Goal: Use online tool/utility: Utilize a website feature to perform a specific function

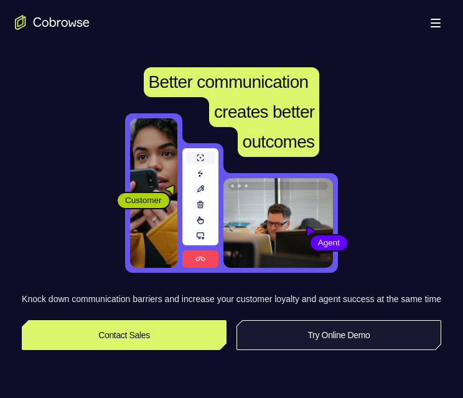
click at [314, 346] on link "Try Online Demo" at bounding box center [338, 335] width 205 height 30
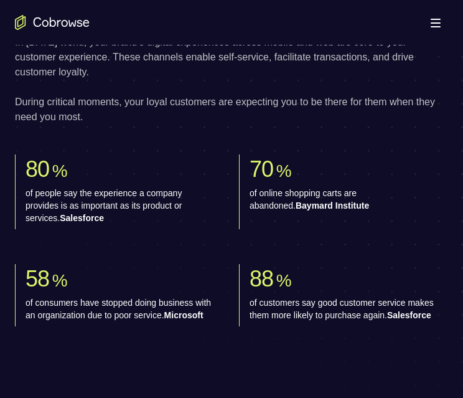
scroll to position [933, 0]
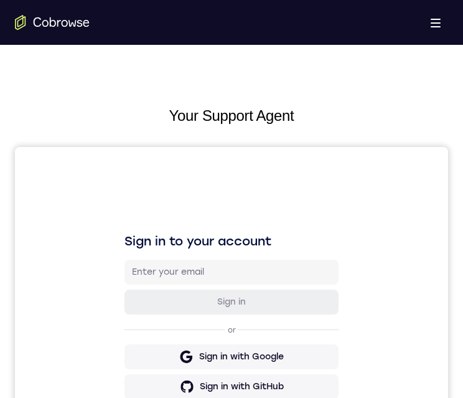
scroll to position [373, 0]
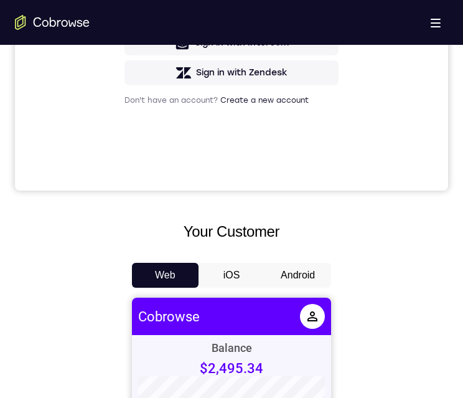
click at [310, 272] on button "Android" at bounding box center [297, 275] width 67 height 25
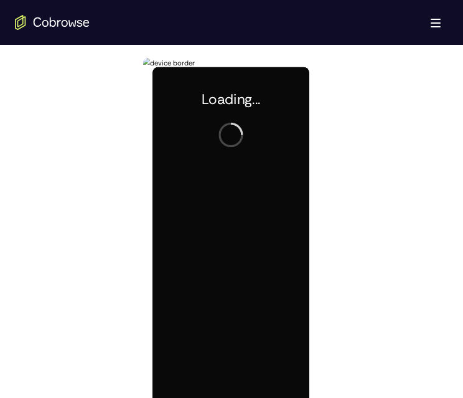
scroll to position [0, 0]
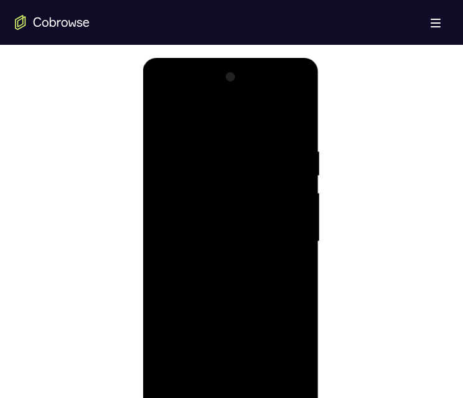
click at [415, 209] on div at bounding box center [231, 240] width 433 height 383
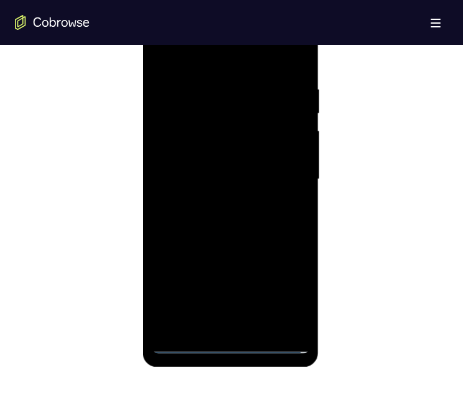
click at [230, 339] on div at bounding box center [230, 179] width 157 height 348
click at [233, 341] on div at bounding box center [230, 179] width 157 height 348
drag, startPoint x: 213, startPoint y: 241, endPoint x: 217, endPoint y: 28, distance: 213.4
click at [217, 28] on div at bounding box center [230, 179] width 157 height 348
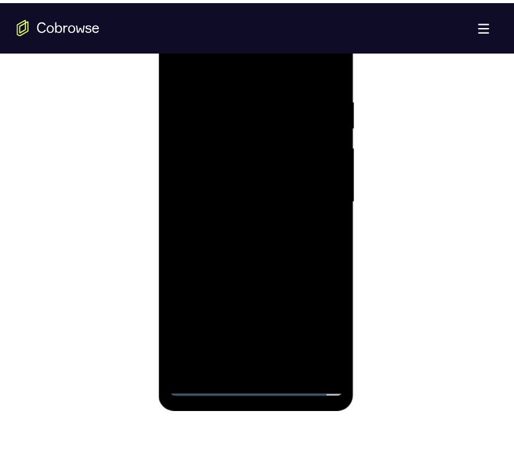
scroll to position [622, 0]
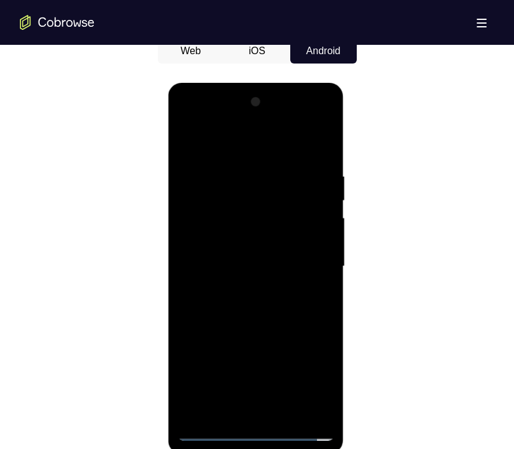
click at [206, 248] on div at bounding box center [256, 266] width 157 height 348
drag, startPoint x: 259, startPoint y: 228, endPoint x: 256, endPoint y: 253, distance: 25.0
click at [259, 230] on div at bounding box center [256, 266] width 157 height 348
click at [266, 397] on div at bounding box center [256, 266] width 157 height 348
click at [249, 271] on div at bounding box center [256, 266] width 157 height 348
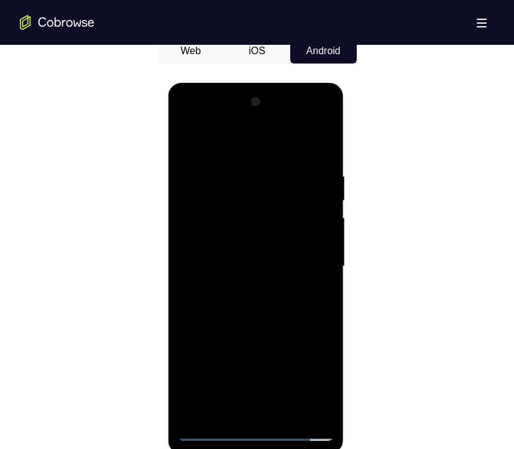
click at [214, 216] on div at bounding box center [256, 266] width 157 height 348
click at [216, 185] on div at bounding box center [256, 266] width 157 height 348
click at [218, 246] on div at bounding box center [256, 266] width 157 height 348
click at [225, 229] on div at bounding box center [256, 266] width 157 height 348
click at [225, 228] on div at bounding box center [256, 266] width 157 height 348
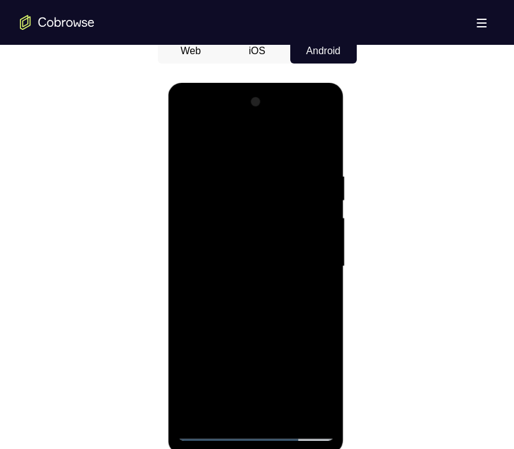
click at [223, 222] on div at bounding box center [256, 266] width 157 height 348
click at [300, 397] on div at bounding box center [256, 266] width 157 height 348
click at [303, 397] on div at bounding box center [256, 266] width 157 height 348
click at [301, 397] on div at bounding box center [256, 266] width 157 height 348
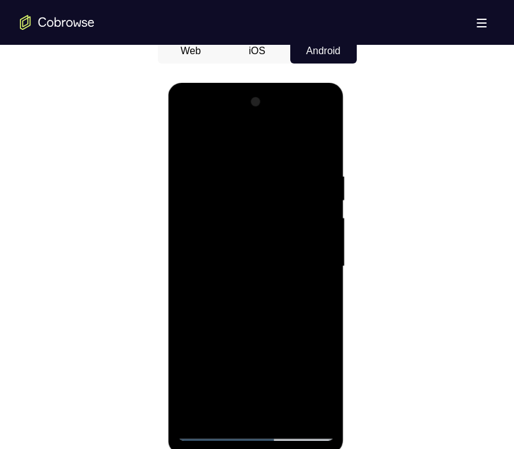
click at [315, 255] on div at bounding box center [256, 266] width 157 height 348
click at [269, 289] on div at bounding box center [256, 266] width 157 height 348
click at [208, 370] on div at bounding box center [256, 266] width 157 height 348
click at [312, 125] on div at bounding box center [256, 266] width 157 height 348
click at [309, 121] on div at bounding box center [256, 266] width 157 height 348
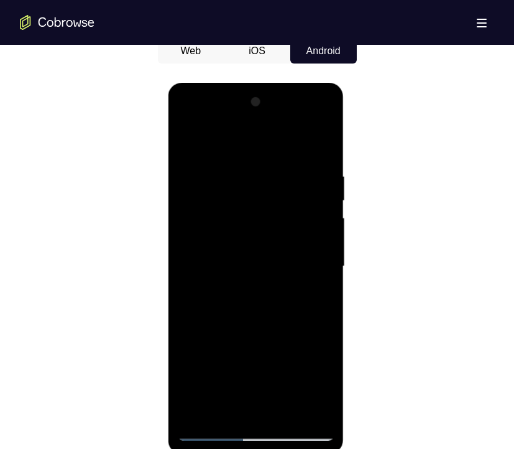
click at [187, 123] on div at bounding box center [256, 266] width 157 height 348
drag, startPoint x: 267, startPoint y: 375, endPoint x: 261, endPoint y: 230, distance: 145.7
click at [261, 228] on div at bounding box center [256, 266] width 157 height 348
drag, startPoint x: 269, startPoint y: 326, endPoint x: 267, endPoint y: 179, distance: 146.8
click at [267, 179] on div at bounding box center [256, 266] width 157 height 348
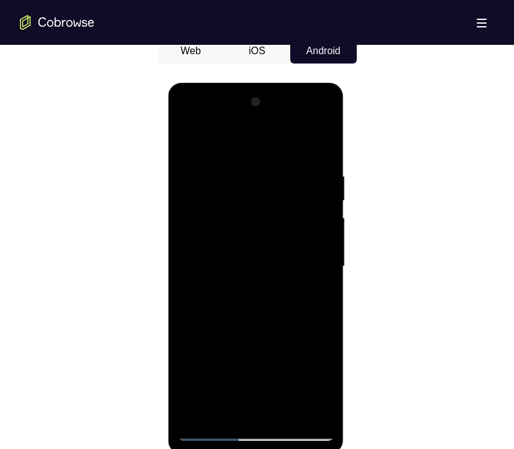
drag, startPoint x: 268, startPoint y: 340, endPoint x: 256, endPoint y: 191, distance: 149.8
click at [256, 191] on div at bounding box center [256, 266] width 157 height 348
click at [258, 397] on div at bounding box center [256, 266] width 157 height 348
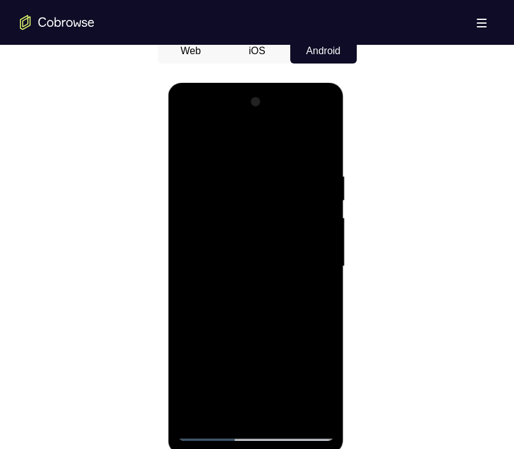
click at [307, 378] on div at bounding box center [256, 266] width 157 height 348
click at [202, 121] on div at bounding box center [256, 266] width 157 height 348
click at [292, 374] on div at bounding box center [256, 266] width 157 height 348
click at [304, 397] on div at bounding box center [256, 266] width 157 height 348
click at [312, 261] on div at bounding box center [256, 266] width 157 height 348
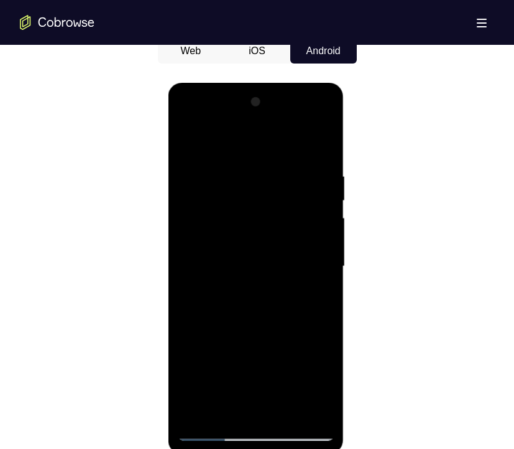
click at [245, 397] on div at bounding box center [256, 266] width 157 height 348
click at [249, 249] on div at bounding box center [256, 266] width 157 height 348
click at [248, 367] on div at bounding box center [256, 266] width 157 height 348
click at [271, 311] on div at bounding box center [256, 266] width 157 height 348
click at [271, 305] on div at bounding box center [256, 266] width 157 height 348
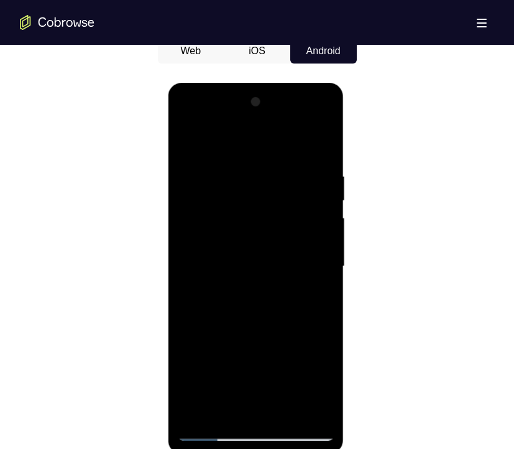
click at [251, 302] on div at bounding box center [256, 266] width 157 height 348
click at [253, 306] on div at bounding box center [256, 266] width 157 height 348
click at [254, 305] on div at bounding box center [256, 266] width 157 height 348
click at [276, 316] on div at bounding box center [256, 266] width 157 height 348
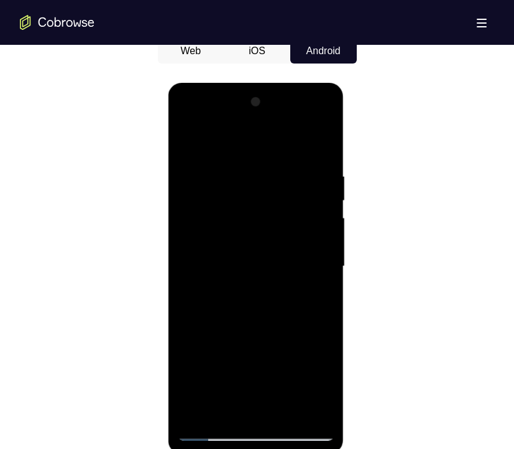
drag, startPoint x: 326, startPoint y: 141, endPoint x: 507, endPoint y: 163, distance: 182.3
click at [327, 141] on div at bounding box center [256, 266] width 157 height 348
click at [282, 397] on div at bounding box center [256, 266] width 157 height 348
click at [254, 315] on div at bounding box center [256, 266] width 157 height 348
click at [279, 288] on div at bounding box center [256, 266] width 157 height 348
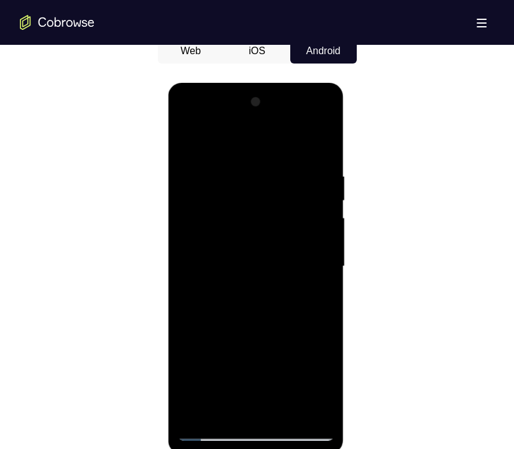
click at [261, 233] on div at bounding box center [256, 266] width 157 height 348
click at [314, 299] on div at bounding box center [256, 266] width 157 height 348
click at [189, 146] on div at bounding box center [256, 266] width 157 height 348
click at [221, 268] on div at bounding box center [256, 266] width 157 height 348
click at [243, 156] on div at bounding box center [256, 266] width 157 height 348
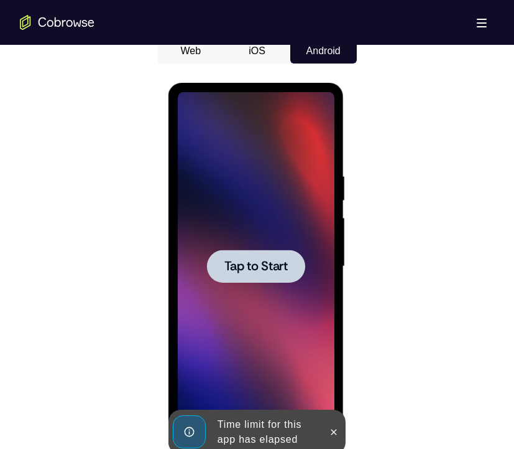
click at [264, 260] on span "Tap to Start" at bounding box center [256, 266] width 63 height 12
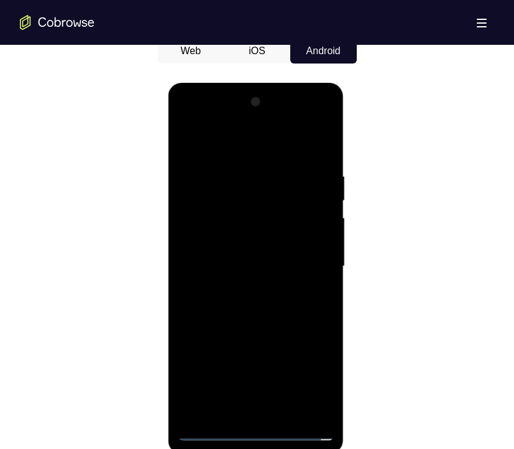
click at [255, 397] on div at bounding box center [256, 266] width 157 height 348
click at [312, 377] on div at bounding box center [256, 266] width 157 height 348
click at [203, 118] on div at bounding box center [256, 266] width 157 height 348
click at [307, 263] on div at bounding box center [256, 266] width 157 height 348
click at [244, 397] on div at bounding box center [256, 266] width 157 height 348
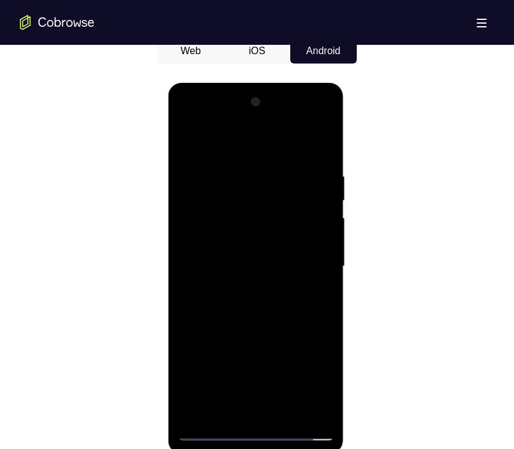
click at [241, 248] on div at bounding box center [256, 266] width 157 height 348
click at [249, 244] on div at bounding box center [256, 266] width 157 height 348
click at [294, 264] on div at bounding box center [256, 266] width 157 height 348
click at [262, 305] on div at bounding box center [256, 266] width 157 height 348
click at [259, 297] on div at bounding box center [256, 266] width 157 height 348
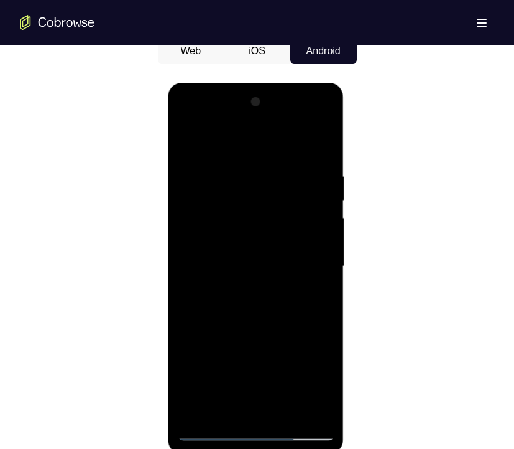
click at [259, 314] on div at bounding box center [256, 266] width 157 height 348
click at [247, 319] on div at bounding box center [256, 266] width 157 height 348
click at [286, 397] on div at bounding box center [256, 266] width 157 height 348
click at [251, 323] on div at bounding box center [256, 266] width 157 height 348
drag, startPoint x: 262, startPoint y: 345, endPoint x: 259, endPoint y: 256, distance: 89.6
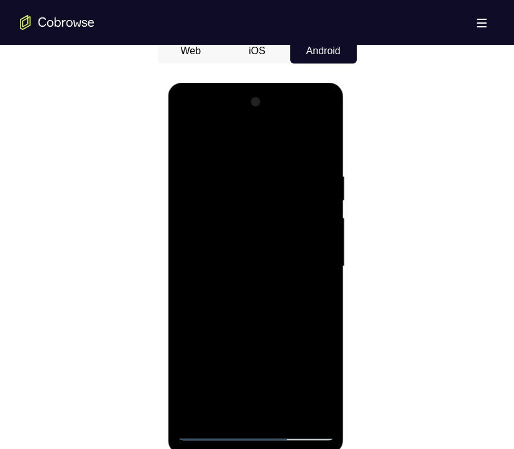
click at [259, 256] on div at bounding box center [256, 266] width 157 height 348
drag, startPoint x: 253, startPoint y: 347, endPoint x: 244, endPoint y: 263, distance: 85.1
click at [246, 259] on div at bounding box center [256, 266] width 157 height 348
drag, startPoint x: 238, startPoint y: 324, endPoint x: 233, endPoint y: 238, distance: 86.0
click at [233, 238] on div at bounding box center [256, 266] width 157 height 348
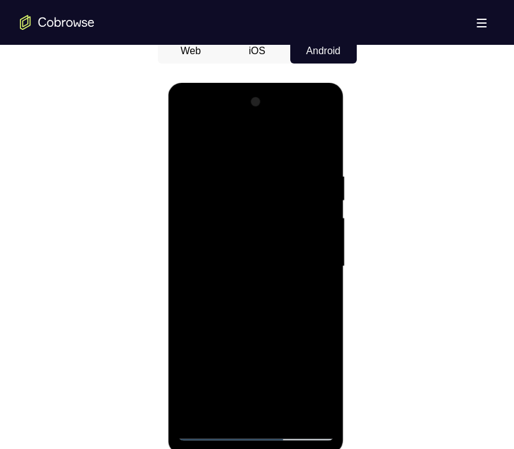
drag, startPoint x: 233, startPoint y: 355, endPoint x: 235, endPoint y: 328, distance: 26.8
click at [233, 281] on div at bounding box center [256, 266] width 157 height 348
drag, startPoint x: 233, startPoint y: 370, endPoint x: 244, endPoint y: 272, distance: 98.2
click at [244, 272] on div at bounding box center [256, 266] width 157 height 348
drag, startPoint x: 244, startPoint y: 385, endPoint x: 255, endPoint y: 271, distance: 115.0
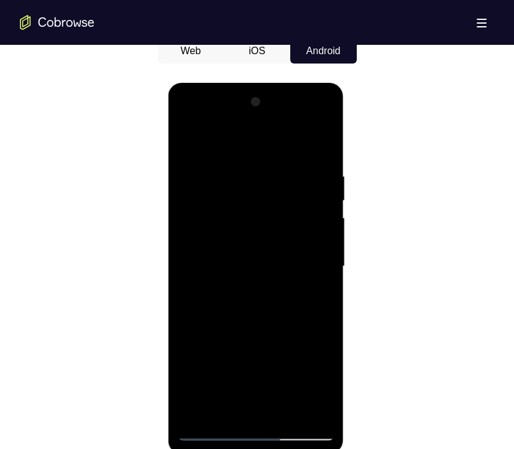
click at [256, 264] on div at bounding box center [256, 266] width 157 height 348
drag, startPoint x: 244, startPoint y: 375, endPoint x: 249, endPoint y: 220, distance: 155.6
click at [249, 220] on div at bounding box center [256, 266] width 157 height 348
drag, startPoint x: 237, startPoint y: 378, endPoint x: 246, endPoint y: 266, distance: 112.3
click at [246, 266] on div at bounding box center [256, 266] width 157 height 348
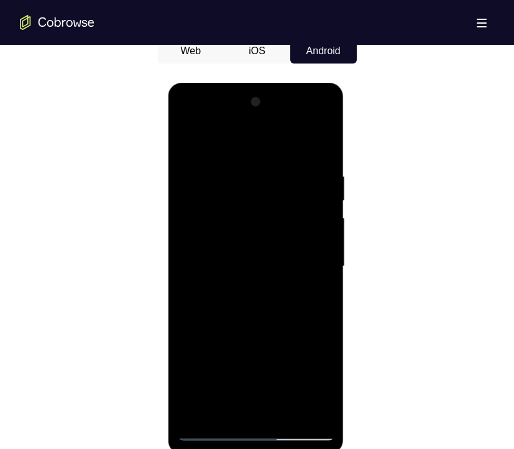
drag, startPoint x: 238, startPoint y: 373, endPoint x: 236, endPoint y: 238, distance: 135.0
click at [236, 236] on div at bounding box center [256, 266] width 157 height 348
click at [223, 333] on div at bounding box center [256, 266] width 157 height 348
drag, startPoint x: 86, startPoint y: 292, endPoint x: 57, endPoint y: 289, distance: 28.8
click at [57, 289] on div at bounding box center [257, 264] width 475 height 383
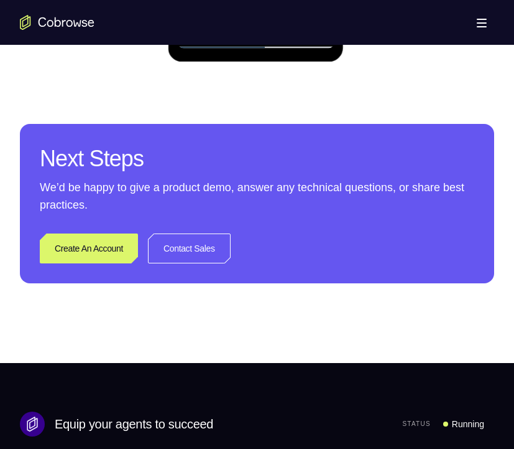
scroll to position [599, 0]
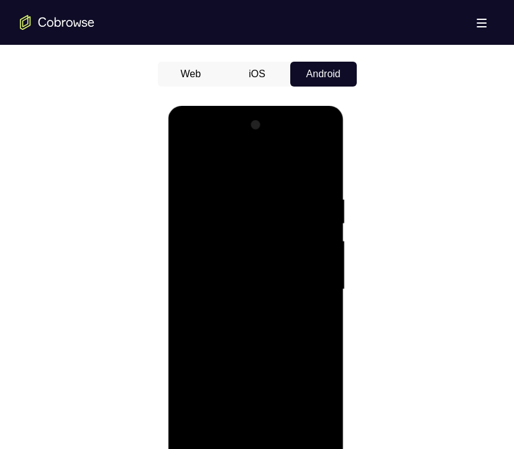
drag, startPoint x: 213, startPoint y: 315, endPoint x: 210, endPoint y: 323, distance: 8.5
click at [211, 320] on div at bounding box center [256, 289] width 157 height 348
click at [230, 319] on div at bounding box center [256, 289] width 157 height 348
click at [319, 322] on div at bounding box center [256, 289] width 157 height 348
click at [186, 164] on div at bounding box center [256, 289] width 157 height 348
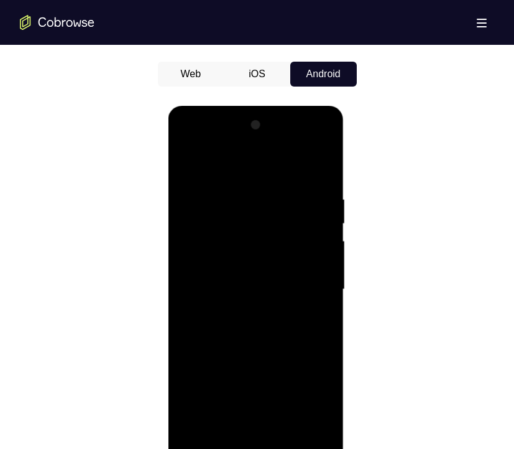
drag, startPoint x: 272, startPoint y: 282, endPoint x: 261, endPoint y: 447, distance: 165.2
click at [261, 397] on div at bounding box center [256, 289] width 157 height 348
drag, startPoint x: 284, startPoint y: 322, endPoint x: 302, endPoint y: 447, distance: 126.9
click at [305, 397] on div at bounding box center [256, 289] width 157 height 348
click at [279, 397] on div at bounding box center [256, 289] width 157 height 348
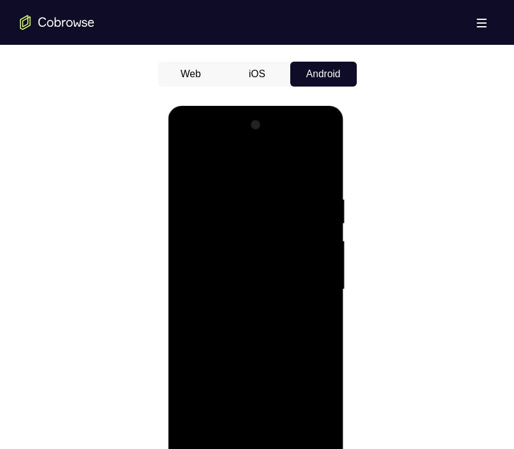
drag, startPoint x: 285, startPoint y: 402, endPoint x: 286, endPoint y: 424, distance: 21.8
click at [286, 397] on div at bounding box center [256, 289] width 157 height 348
drag, startPoint x: 266, startPoint y: 345, endPoint x: 279, endPoint y: 416, distance: 72.7
click at [279, 397] on div at bounding box center [256, 289] width 157 height 348
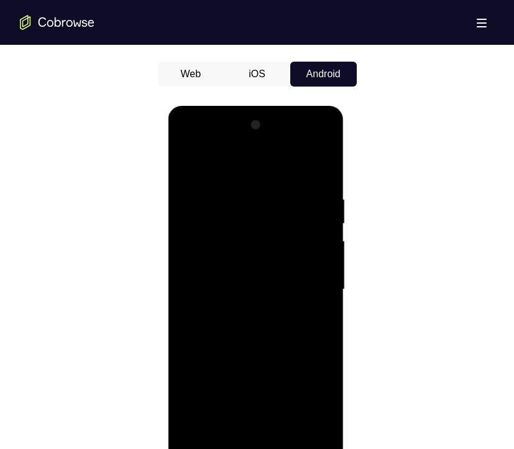
click at [271, 279] on div at bounding box center [256, 289] width 157 height 348
click at [315, 320] on div at bounding box center [256, 289] width 157 height 348
click at [190, 165] on div at bounding box center [256, 289] width 157 height 348
click at [244, 312] on div at bounding box center [256, 289] width 157 height 348
click at [309, 319] on div at bounding box center [256, 289] width 157 height 348
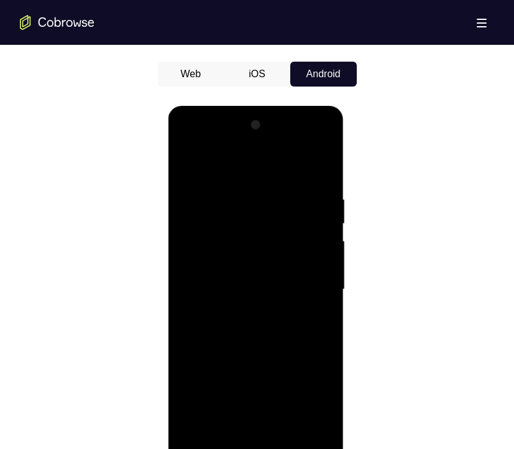
click at [184, 162] on div at bounding box center [256, 289] width 157 height 348
drag, startPoint x: 235, startPoint y: 289, endPoint x: 294, endPoint y: 399, distance: 125.3
click at [294, 397] on div at bounding box center [256, 289] width 157 height 348
click at [266, 396] on div at bounding box center [256, 289] width 157 height 348
click at [248, 340] on div at bounding box center [256, 289] width 157 height 348
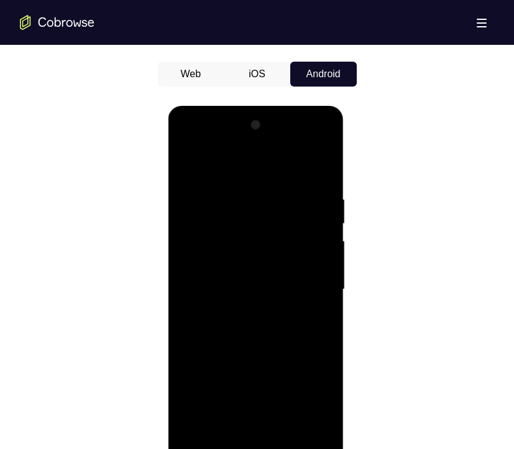
click at [314, 320] on div at bounding box center [256, 289] width 157 height 348
click at [314, 321] on div at bounding box center [256, 289] width 157 height 348
click at [187, 162] on div at bounding box center [256, 289] width 157 height 348
click at [195, 159] on div at bounding box center [256, 289] width 157 height 348
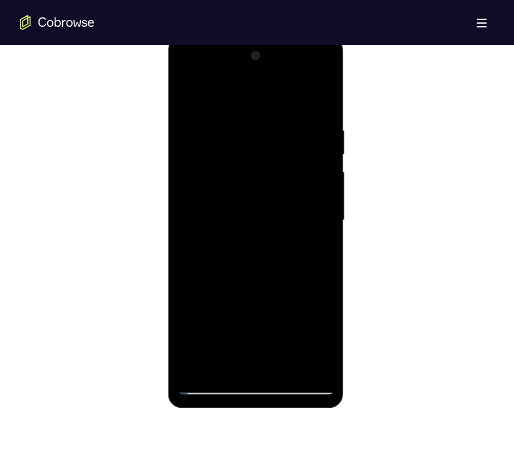
drag, startPoint x: 253, startPoint y: 259, endPoint x: 241, endPoint y: 130, distance: 130.0
click at [241, 130] on div at bounding box center [256, 220] width 157 height 348
drag, startPoint x: 243, startPoint y: 266, endPoint x: 245, endPoint y: 146, distance: 120.1
click at [240, 122] on div at bounding box center [256, 220] width 157 height 348
click at [282, 369] on div at bounding box center [256, 220] width 157 height 348
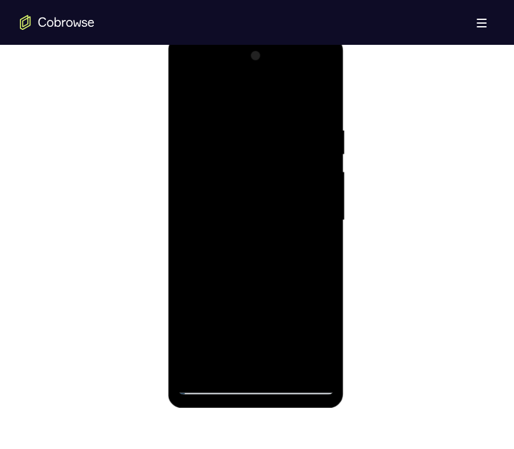
click at [288, 366] on div at bounding box center [256, 220] width 157 height 348
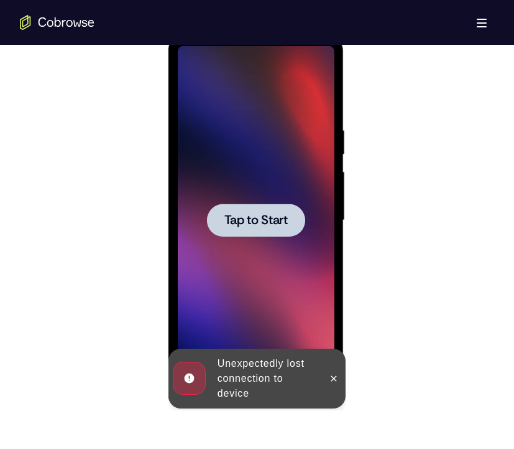
click at [259, 215] on span "Tap to Start" at bounding box center [256, 220] width 63 height 12
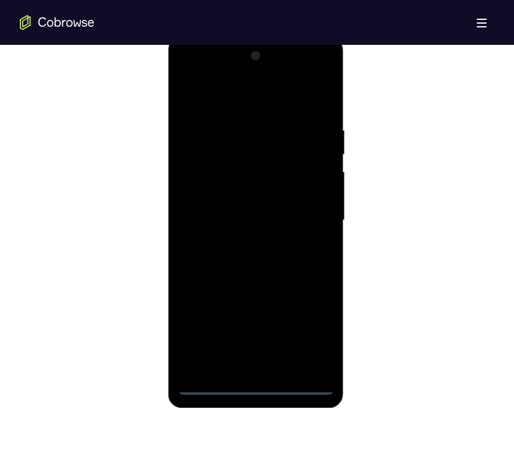
click at [256, 382] on div at bounding box center [256, 220] width 157 height 348
click at [312, 330] on div at bounding box center [256, 220] width 157 height 348
click at [231, 93] on div at bounding box center [256, 220] width 157 height 348
click at [308, 217] on div at bounding box center [256, 220] width 157 height 348
click at [249, 368] on div at bounding box center [256, 220] width 157 height 348
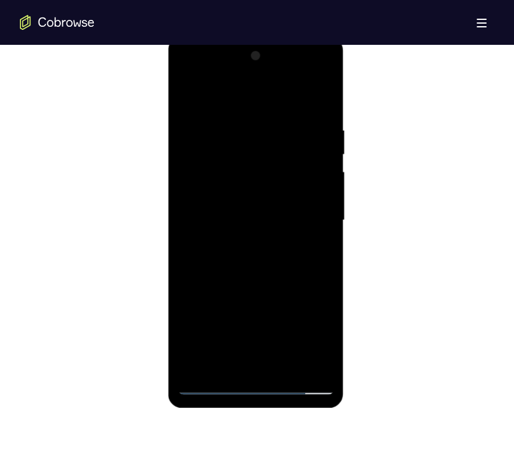
click at [228, 197] on div at bounding box center [256, 220] width 157 height 348
click at [241, 194] on div at bounding box center [256, 220] width 157 height 348
click at [242, 194] on div at bounding box center [256, 220] width 157 height 348
click at [240, 218] on div at bounding box center [256, 220] width 157 height 348
click at [261, 259] on div at bounding box center [256, 220] width 157 height 348
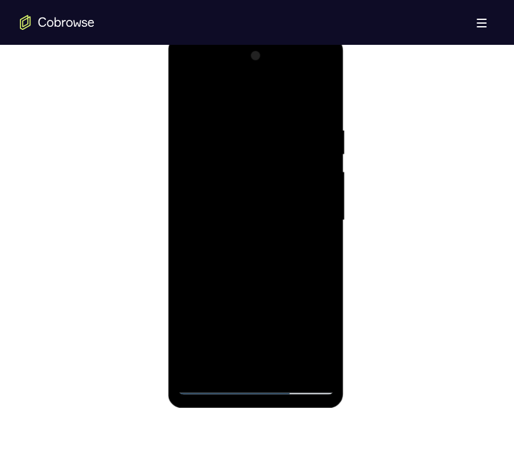
click at [261, 261] on div at bounding box center [256, 220] width 157 height 348
click at [261, 265] on div at bounding box center [256, 220] width 157 height 348
click at [328, 111] on div at bounding box center [256, 220] width 157 height 348
click at [286, 366] on div at bounding box center [256, 220] width 157 height 348
click at [262, 281] on div at bounding box center [256, 220] width 157 height 348
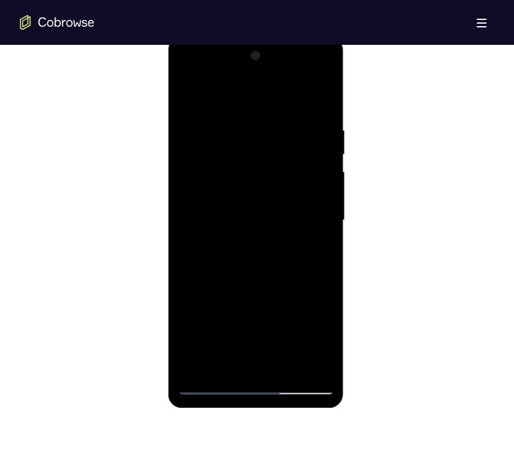
click at [261, 287] on div at bounding box center [256, 220] width 157 height 348
click at [262, 280] on div at bounding box center [256, 220] width 157 height 348
click at [261, 267] on div at bounding box center [256, 220] width 157 height 348
click at [187, 98] on div at bounding box center [256, 220] width 157 height 348
click at [235, 188] on div at bounding box center [256, 220] width 157 height 348
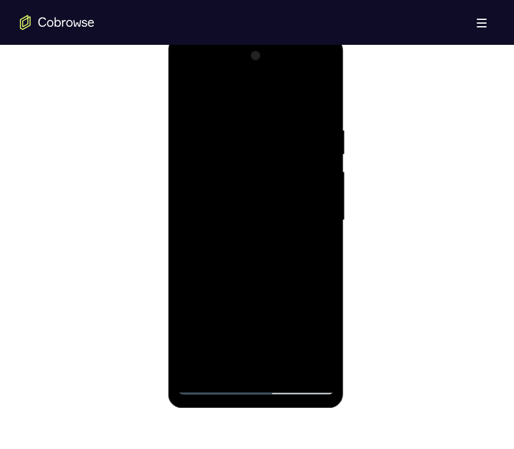
drag, startPoint x: 240, startPoint y: 368, endPoint x: 248, endPoint y: 349, distance: 20.6
click at [241, 365] on div at bounding box center [256, 220] width 157 height 348
click at [314, 250] on div at bounding box center [256, 220] width 157 height 348
click at [319, 251] on div at bounding box center [256, 220] width 157 height 348
click at [187, 96] on div at bounding box center [256, 220] width 157 height 348
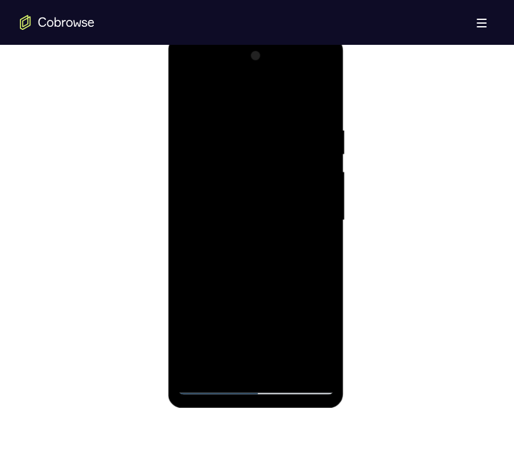
drag, startPoint x: 243, startPoint y: 283, endPoint x: 251, endPoint y: 248, distance: 35.6
click at [269, 175] on div at bounding box center [256, 220] width 157 height 348
drag, startPoint x: 254, startPoint y: 291, endPoint x: 262, endPoint y: 192, distance: 99.2
click at [264, 188] on div at bounding box center [256, 220] width 157 height 348
click at [210, 385] on div at bounding box center [256, 220] width 157 height 348
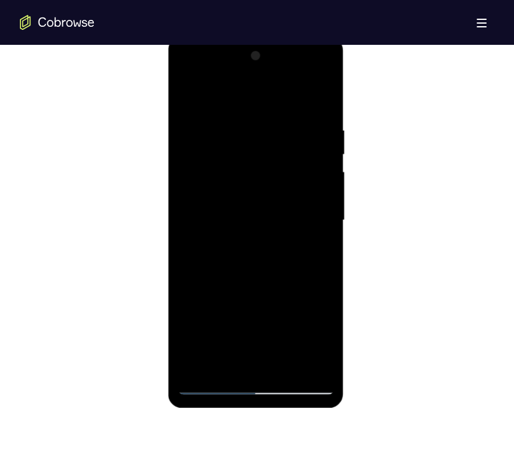
click at [210, 385] on div at bounding box center [256, 220] width 157 height 348
drag, startPoint x: 319, startPoint y: 105, endPoint x: 319, endPoint y: 96, distance: 8.7
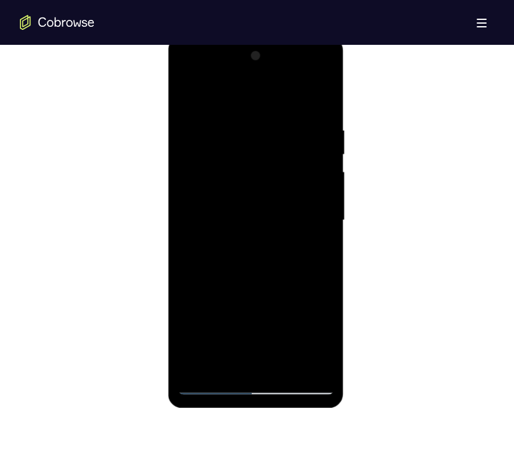
click at [319, 96] on div at bounding box center [256, 220] width 157 height 348
drag, startPoint x: 291, startPoint y: 118, endPoint x: 265, endPoint y: 269, distance: 154.0
click at [265, 269] on div at bounding box center [256, 220] width 157 height 348
drag, startPoint x: 254, startPoint y: 157, endPoint x: 241, endPoint y: 228, distance: 72.7
click at [245, 276] on div at bounding box center [256, 220] width 157 height 348
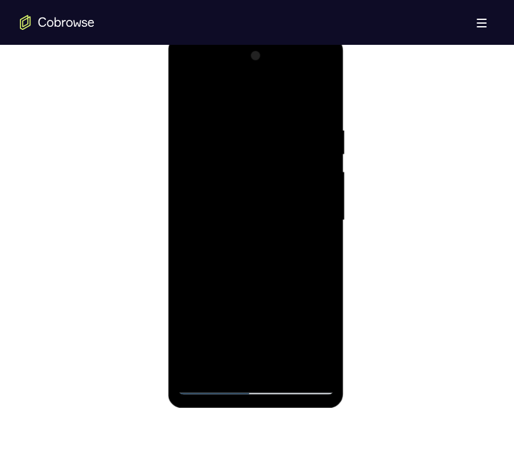
click at [244, 125] on div at bounding box center [256, 220] width 157 height 348
click at [315, 240] on div at bounding box center [256, 220] width 157 height 348
click at [310, 240] on div at bounding box center [256, 220] width 157 height 348
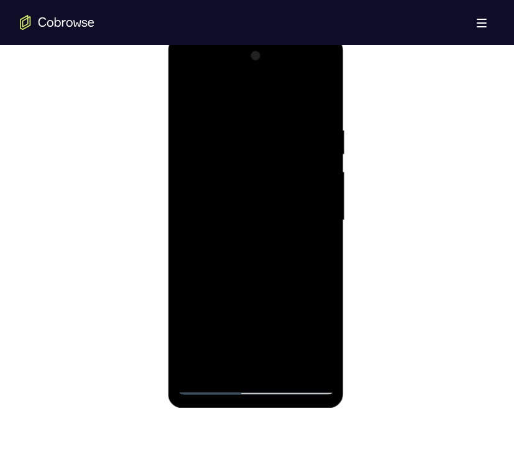
click at [310, 240] on div at bounding box center [256, 220] width 157 height 348
click at [310, 239] on div at bounding box center [256, 220] width 157 height 348
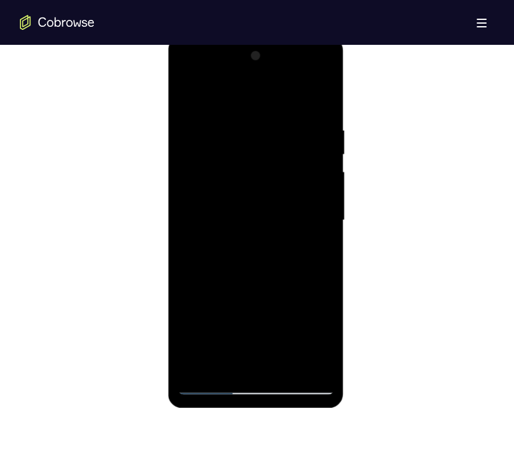
click at [309, 238] on div at bounding box center [256, 220] width 157 height 348
click at [314, 169] on div at bounding box center [256, 220] width 157 height 348
click at [317, 100] on div at bounding box center [256, 220] width 157 height 348
click at [287, 359] on div at bounding box center [256, 220] width 157 height 348
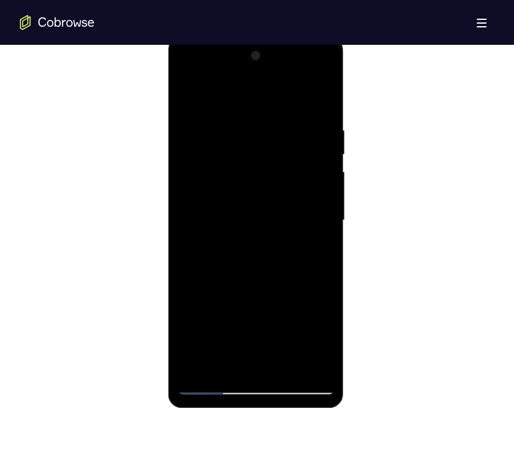
click at [265, 180] on div at bounding box center [256, 220] width 157 height 348
click at [315, 251] on div at bounding box center [256, 220] width 157 height 348
click at [185, 95] on div at bounding box center [256, 220] width 157 height 348
click at [195, 97] on div at bounding box center [256, 220] width 157 height 348
click at [226, 368] on div at bounding box center [256, 220] width 157 height 348
